Goal: Task Accomplishment & Management: Complete application form

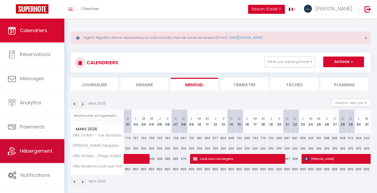
click at [45, 153] on span "Hébergement" at bounding box center [36, 150] width 33 height 7
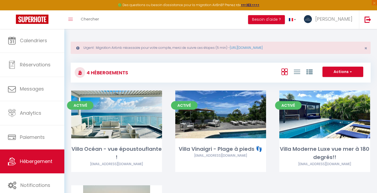
click at [351, 71] on span "button" at bounding box center [350, 71] width 3 height 5
click at [335, 83] on li "Créer un Hébergement" at bounding box center [339, 83] width 48 height 6
select select "3"
select select "2"
select select "1"
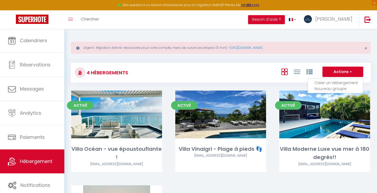
select select "1"
select select
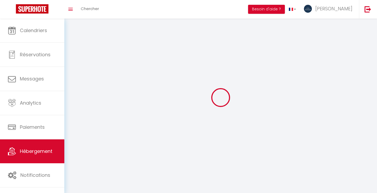
select select
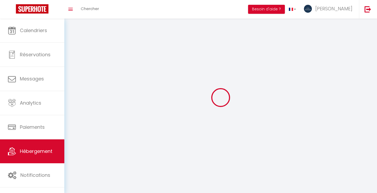
select select
checkbox input "false"
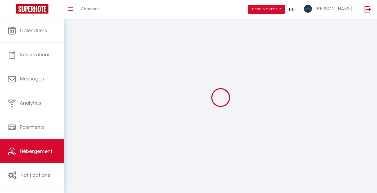
checkbox input "false"
select select
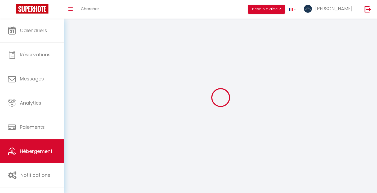
select select
checkbox input "false"
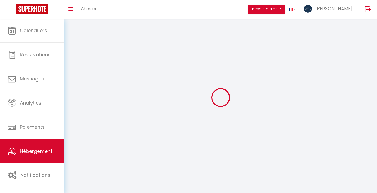
checkbox input "false"
select select
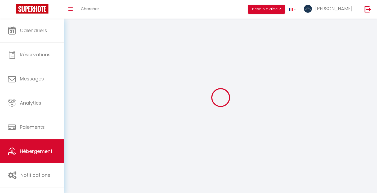
select select
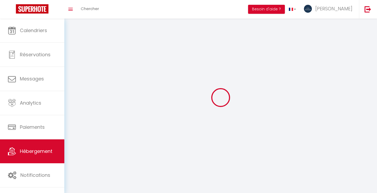
select select
checkbox input "false"
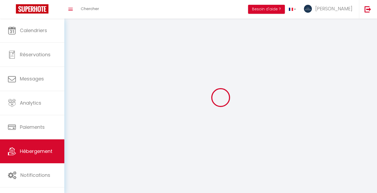
select select
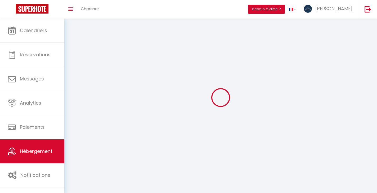
select select
checkbox input "false"
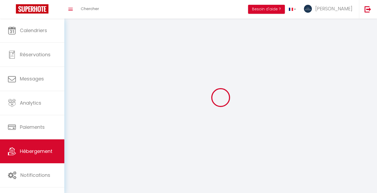
checkbox input "false"
select select
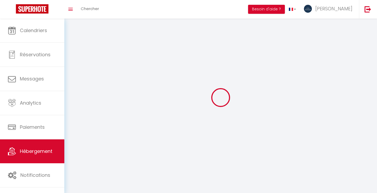
checkbox input "false"
select select
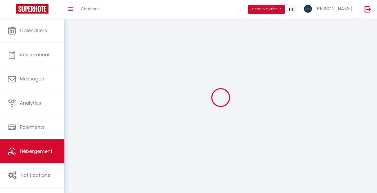
select select
select select "15:00"
select select "23:45"
select select "11:00"
select select "30"
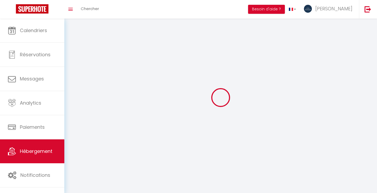
select select "120"
select select "1"
select select "28"
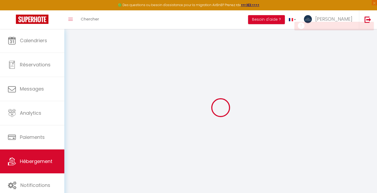
select select
checkbox input "false"
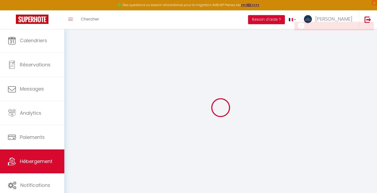
select select
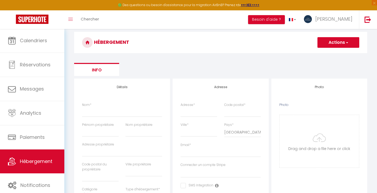
scroll to position [43, 0]
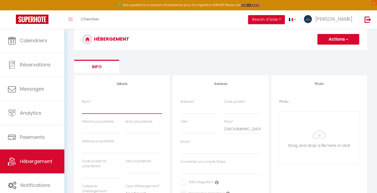
type input "K"
select select
checkbox input "false"
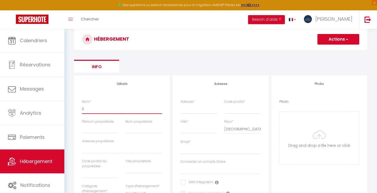
checkbox input "false"
select select
type input "Ka"
select select
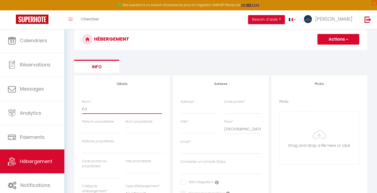
checkbox input "false"
select select
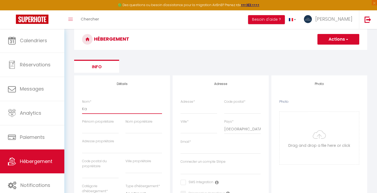
select select
type input "Kaz"
select select
checkbox input "false"
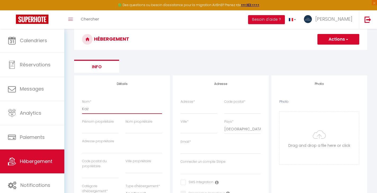
checkbox input "false"
select select
type input "Kaz"
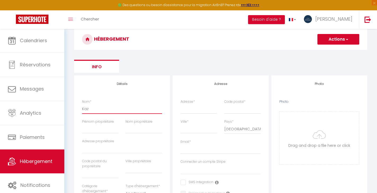
select select
checkbox input "false"
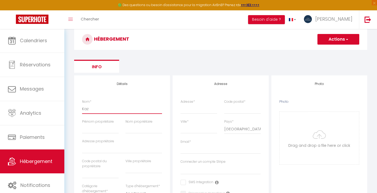
select select
type input "[PERSON_NAME]"
select select
checkbox input "false"
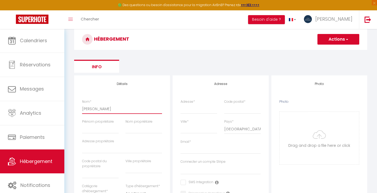
checkbox input "false"
select select
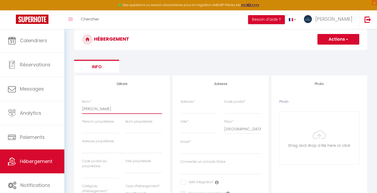
type input "Kaz Be"
select select
checkbox input "false"
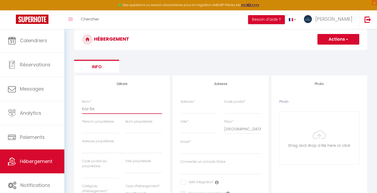
checkbox input "false"
select select
type input "Kaz Bel"
select select
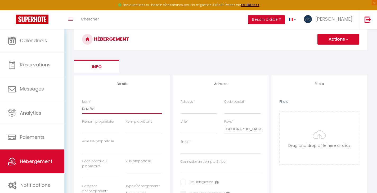
checkbox input "false"
select select
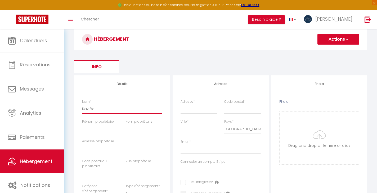
select select
type input "Kaz Bel"
select select
checkbox input "false"
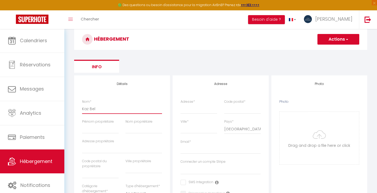
checkbox input "false"
select select
type input "Kaz Bel H"
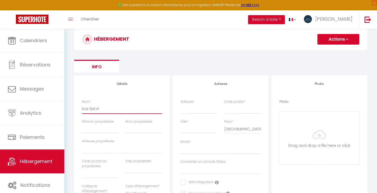
select select
checkbox input "false"
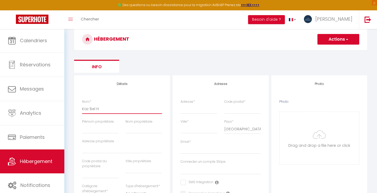
select select
type input "Kaz Bel Ho"
select select
checkbox input "false"
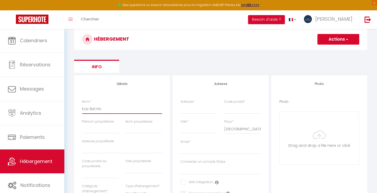
checkbox input "false"
select select
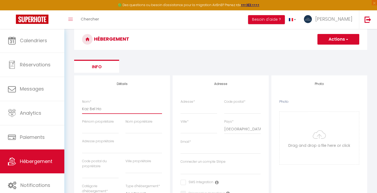
type input "Kaz Bel Hor"
select select
checkbox input "false"
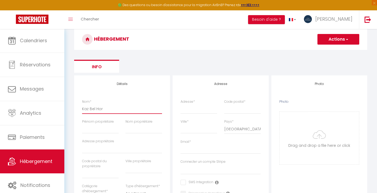
checkbox input "false"
select select
type input "Kaz Bel Hori"
select select
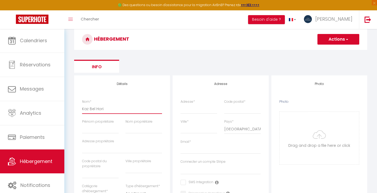
checkbox input "false"
select select
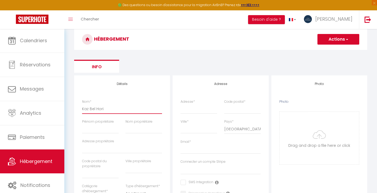
select select
type input "Kaz Bel Horiz"
select select
checkbox input "false"
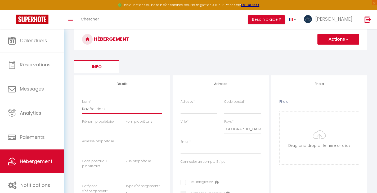
checkbox input "false"
select select
type input "Kaz [PERSON_NAME]"
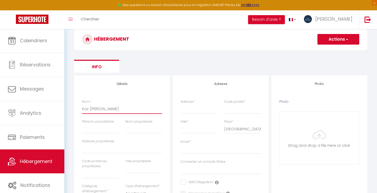
select select
checkbox input "false"
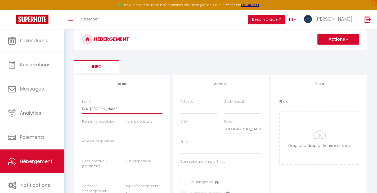
select select
type input "Kaz Bel Horizon"
select select
checkbox input "false"
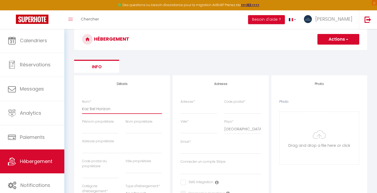
checkbox input "false"
select select
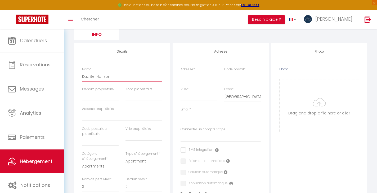
scroll to position [78, 0]
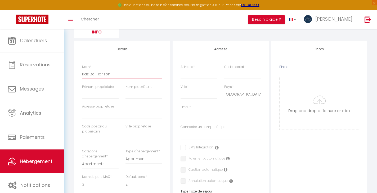
type input "Kaz Bel Horizon"
type input "G"
select select
checkbox input "false"
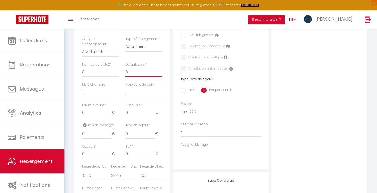
scroll to position [193, 0]
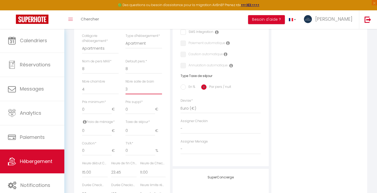
click at [94, 107] on input "0" at bounding box center [97, 109] width 30 height 10
click at [88, 107] on input "0" at bounding box center [97, 109] width 30 height 10
click at [94, 129] on input "0" at bounding box center [97, 131] width 30 height 10
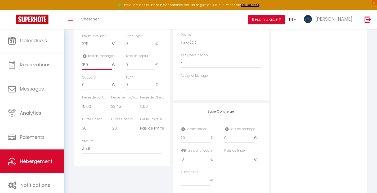
scroll to position [259, 0]
click at [119, 95] on label "Heure de fin Checkin *" at bounding box center [123, 97] width 25 height 5
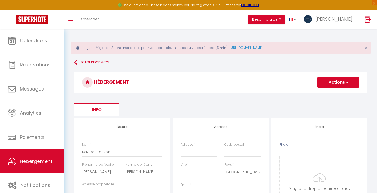
scroll to position [0, 0]
click at [85, 64] on link "Retourner vers" at bounding box center [220, 62] width 293 height 10
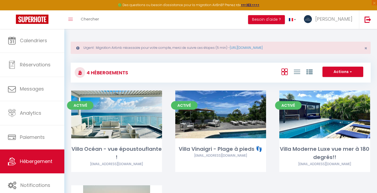
click at [352, 73] on span "button" at bounding box center [350, 71] width 3 height 5
click at [336, 83] on li "Créer un Hébergement" at bounding box center [339, 83] width 48 height 6
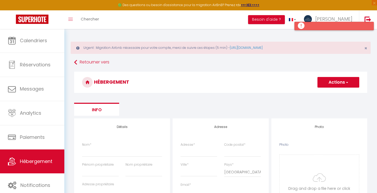
click at [324, 25] on div at bounding box center [334, 26] width 79 height 8
click at [302, 26] on div at bounding box center [334, 26] width 79 height 8
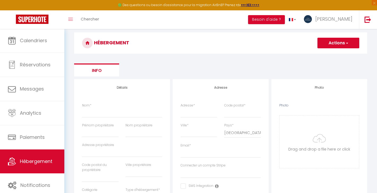
scroll to position [39, 0]
click at [345, 44] on button "Actions" at bounding box center [339, 43] width 42 height 11
click at [251, 70] on ul "Info" at bounding box center [220, 70] width 293 height 13
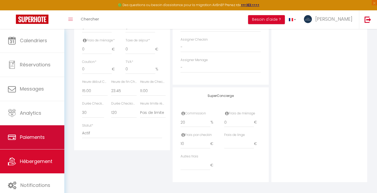
scroll to position [274, 0]
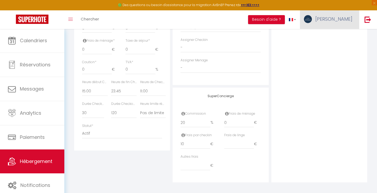
click at [334, 19] on span "[PERSON_NAME]" at bounding box center [334, 19] width 37 height 7
click at [339, 36] on link "Paramètres" at bounding box center [337, 36] width 39 height 9
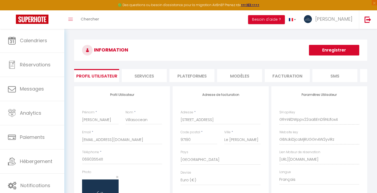
click at [200, 74] on li "Plateformes" at bounding box center [192, 75] width 45 height 13
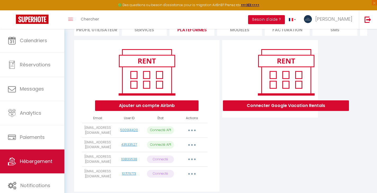
scroll to position [47, 0]
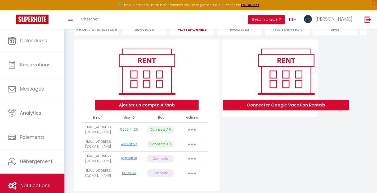
click at [39, 186] on span "Notifications" at bounding box center [35, 185] width 30 height 7
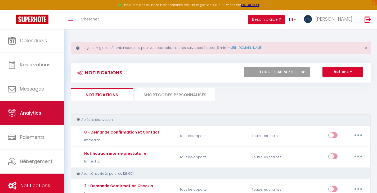
click at [35, 112] on span "Analytics" at bounding box center [30, 112] width 21 height 7
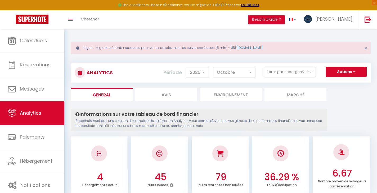
click at [361, 70] on button "Actions" at bounding box center [346, 72] width 41 height 11
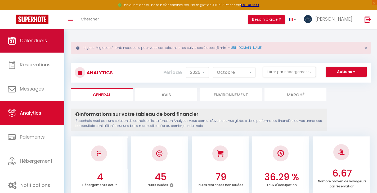
click at [41, 40] on span "Calendriers" at bounding box center [33, 40] width 27 height 7
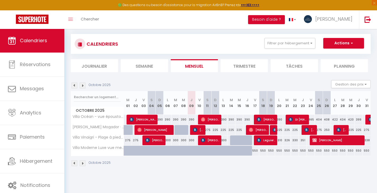
scroll to position [29, 0]
click at [285, 21] on button "Besoin d'aide ?" at bounding box center [266, 19] width 37 height 9
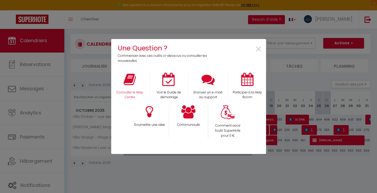
click at [136, 89] on div "Consulter le Help Center" at bounding box center [129, 86] width 39 height 27
click at [131, 87] on div "Consulter le Help Center" at bounding box center [129, 86] width 39 height 27
click at [131, 81] on icon at bounding box center [130, 79] width 12 height 13
click at [259, 50] on span "×" at bounding box center [258, 49] width 7 height 17
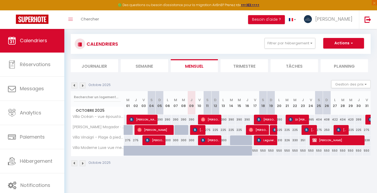
click at [349, 43] on button "Actions" at bounding box center [344, 43] width 41 height 11
click at [229, 39] on div "CALENDRIERS Filtrer par hébergement Tous Villa Océan - vue époustouflante ! [GE…" at bounding box center [221, 44] width 292 height 12
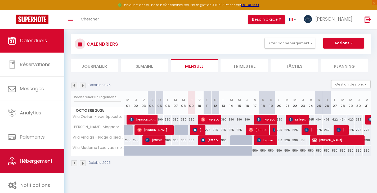
click at [35, 160] on span "Hébergement" at bounding box center [36, 160] width 33 height 7
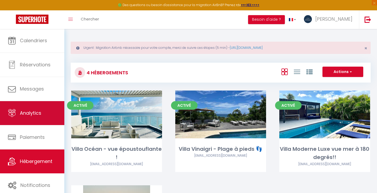
click at [47, 117] on link "Analytics" at bounding box center [32, 113] width 64 height 24
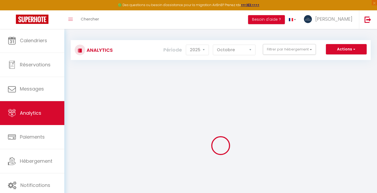
click at [353, 51] on span "button" at bounding box center [353, 48] width 3 height 5
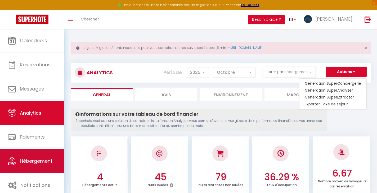
click at [32, 162] on span "Hébergement" at bounding box center [36, 160] width 33 height 7
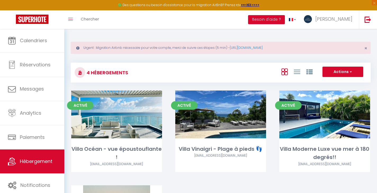
click at [353, 52] on div "Urgent : Migration Airbnb nécessaire pour votre compte, merci de suivre ces éta…" at bounding box center [221, 48] width 300 height 12
click at [366, 48] on span "×" at bounding box center [366, 48] width 3 height 7
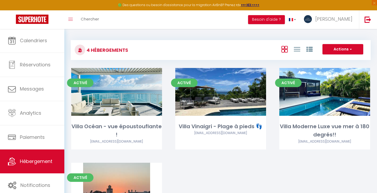
click at [345, 51] on button "Actions" at bounding box center [343, 49] width 41 height 11
click at [261, 170] on div "Activé Editer Villa Océan - vue époustouflante ! [EMAIL_ADDRESS][DOMAIN_NAME] A…" at bounding box center [221, 166] width 312 height 197
